Goal: Book appointment/travel/reservation

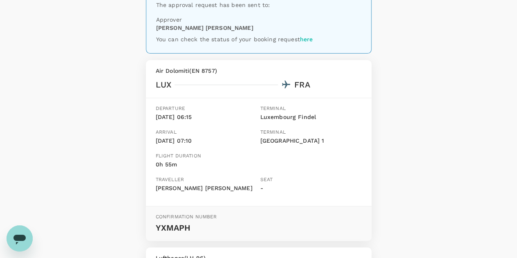
scroll to position [206, 0]
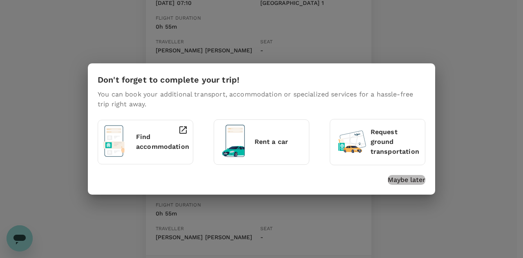
click at [392, 180] on p "Maybe later" at bounding box center [407, 180] width 38 height 10
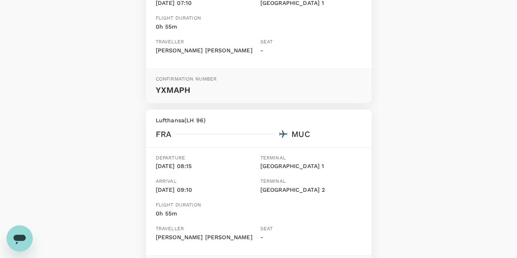
scroll to position [0, 0]
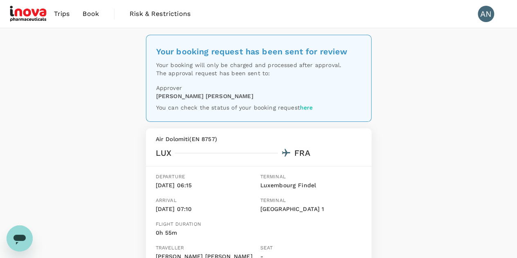
click at [94, 18] on span "Book" at bounding box center [91, 14] width 16 height 10
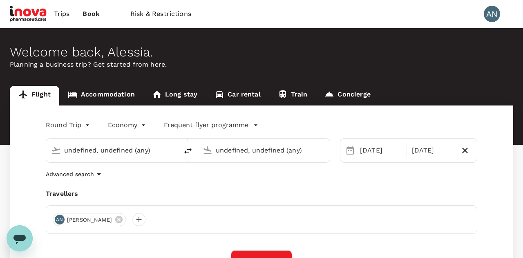
type input "Luxembourg Findel (LUX)"
type input "Munich (MUC)"
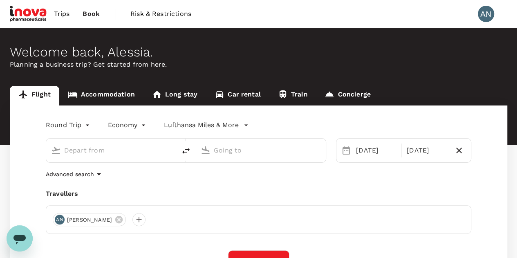
type input "Luxembourg Findel (LUX)"
type input "Munich (MUC)"
click at [60, 12] on span "Trips" at bounding box center [62, 14] width 16 height 10
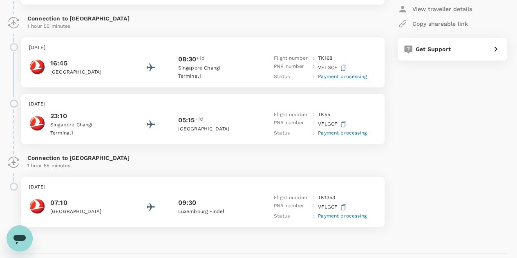
scroll to position [574, 0]
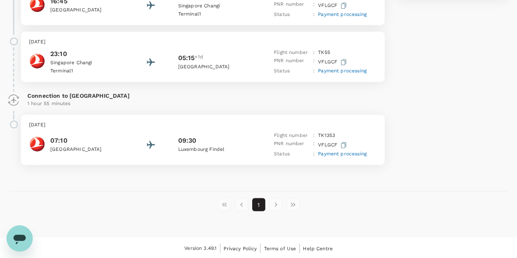
click at [275, 205] on li "pagination navigation" at bounding box center [275, 204] width 17 height 13
click at [275, 204] on li "pagination navigation" at bounding box center [275, 204] width 17 height 13
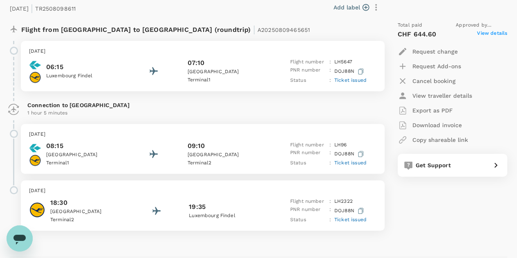
scroll to position [134, 0]
